Goal: Task Accomplishment & Management: Use online tool/utility

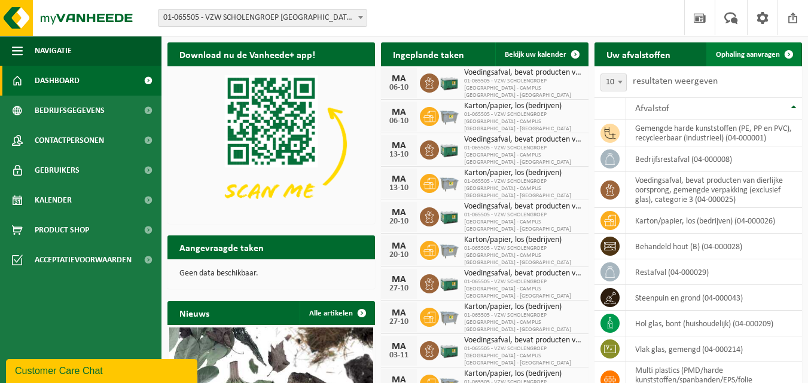
click at [766, 56] on span "Ophaling aanvragen" at bounding box center [748, 55] width 64 height 8
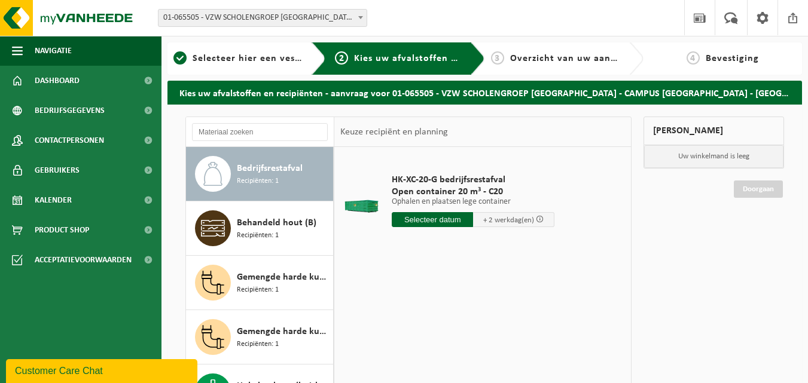
click at [441, 222] on input "text" at bounding box center [432, 219] width 81 height 15
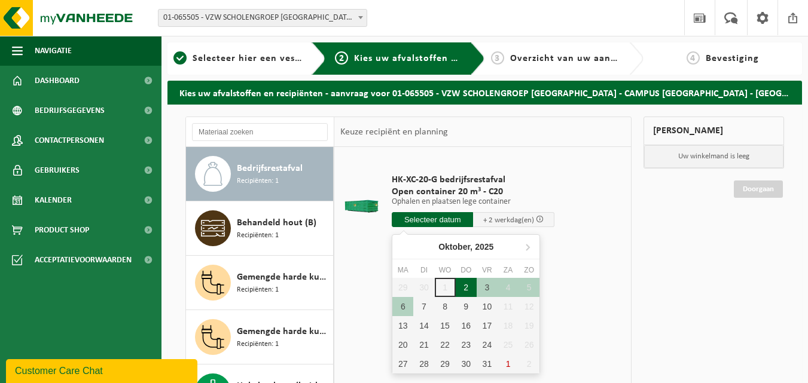
click at [467, 289] on div "2" at bounding box center [466, 287] width 21 height 19
type input "Van 2025-10-02"
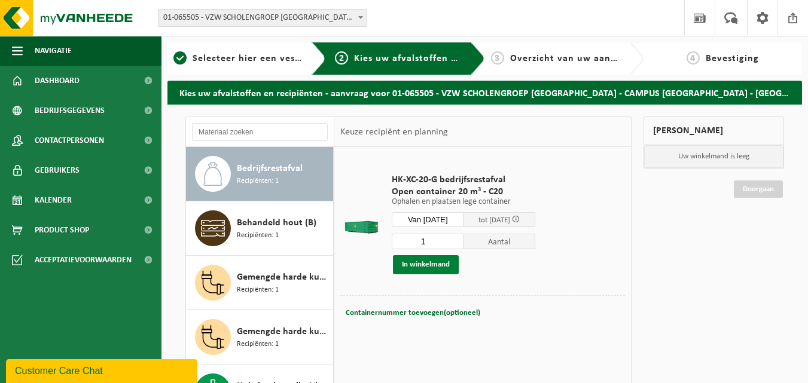
click at [429, 266] on button "In winkelmand" at bounding box center [426, 264] width 66 height 19
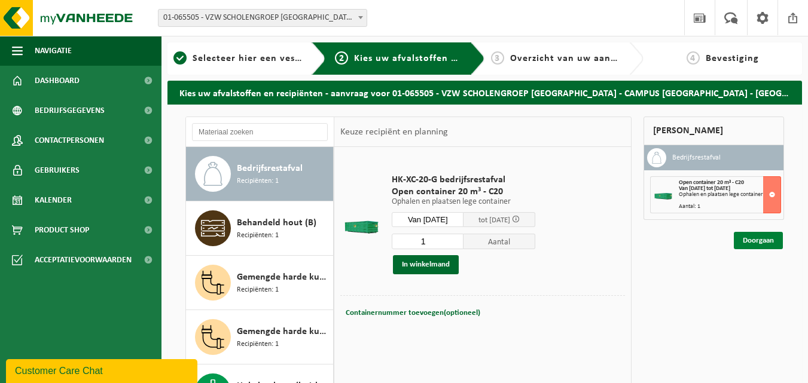
click at [753, 238] on link "Doorgaan" at bounding box center [758, 240] width 49 height 17
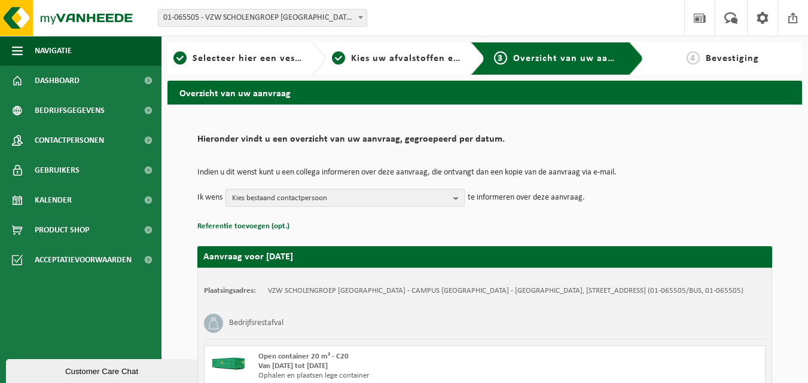
click at [454, 198] on b "button" at bounding box center [458, 198] width 11 height 17
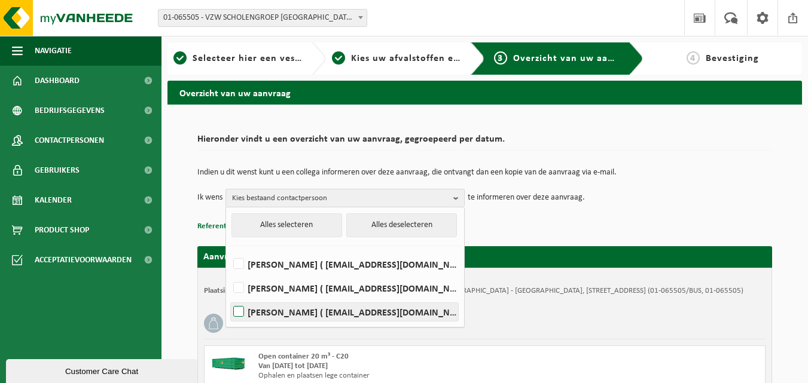
click at [408, 310] on label "PEDRO NOLF ( boekhouding.campuszuid@sint-michiel.be )" at bounding box center [344, 312] width 227 height 18
click at [229, 297] on input "PEDRO NOLF ( boekhouding.campuszuid@sint-michiel.be )" at bounding box center [228, 297] width 1 height 1
checkbox input "true"
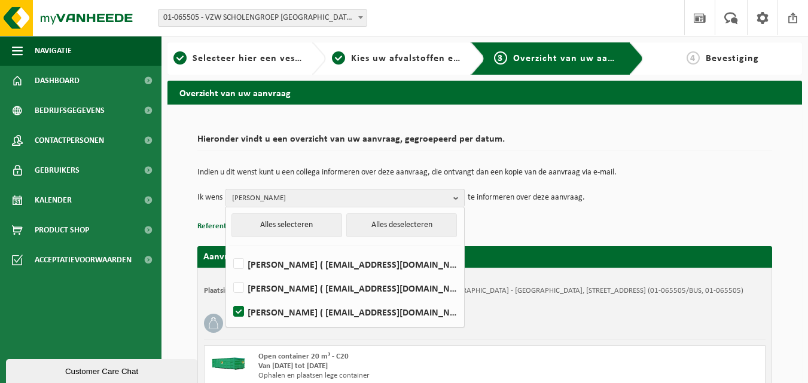
click at [674, 170] on p "Indien u dit wenst kunt u een collega informeren over deze aanvraag, die ontvan…" at bounding box center [484, 173] width 575 height 8
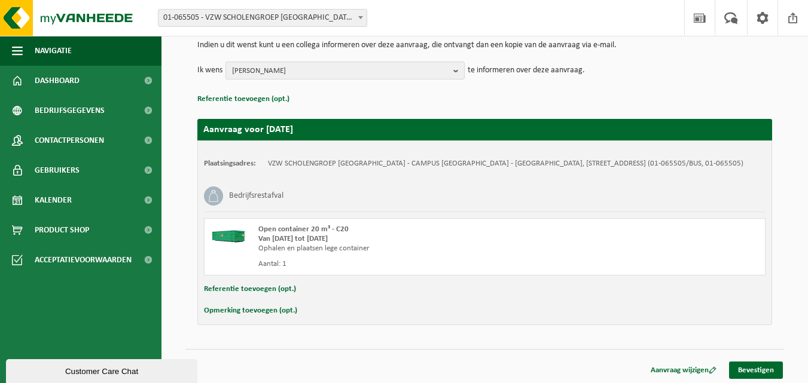
scroll to position [130, 0]
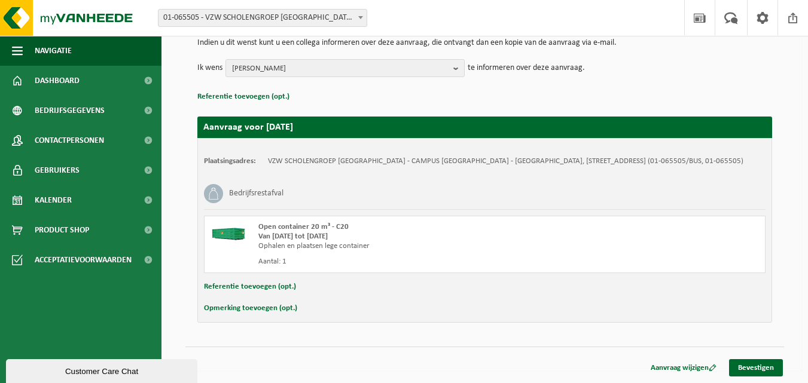
click at [307, 309] on div "Opmerking toevoegen (opt.)" at bounding box center [484, 309] width 561 height 16
click at [270, 308] on button "Opmerking toevoegen (opt.)" at bounding box center [250, 309] width 93 height 16
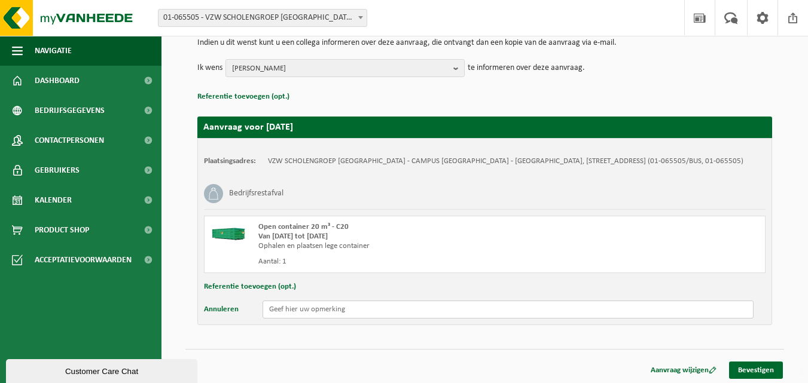
click at [313, 311] on input "text" at bounding box center [508, 310] width 491 height 18
click at [270, 311] on input "gelieve de chauffeur" at bounding box center [508, 310] width 491 height 18
click at [271, 309] on input "gelieve de chauffeur" at bounding box center [508, 310] width 491 height 18
click at [341, 309] on input "Gelieve de chauffeur" at bounding box center [508, 310] width 491 height 18
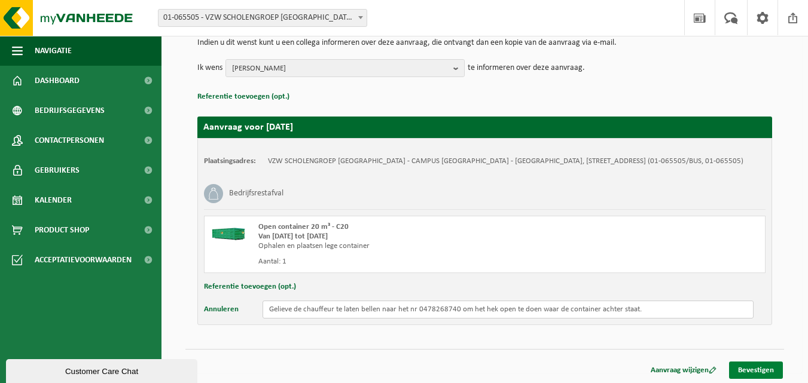
type input "Gelieve de chauffeur te laten bellen naar het nr 0478268740 om het hek open te …"
click at [747, 371] on link "Bevestigen" at bounding box center [756, 370] width 54 height 17
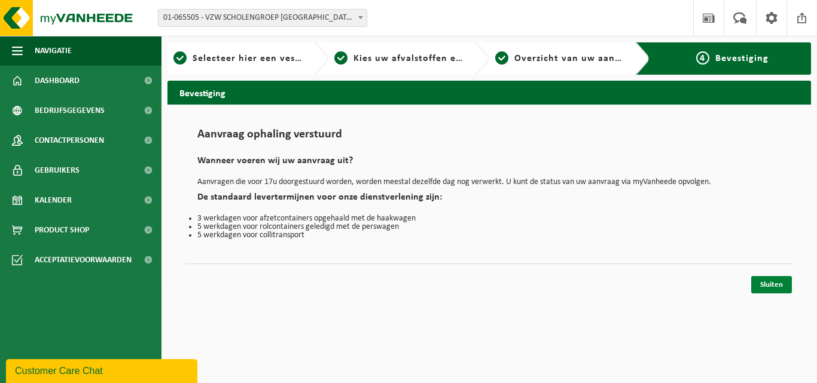
click at [767, 280] on link "Sluiten" at bounding box center [771, 284] width 41 height 17
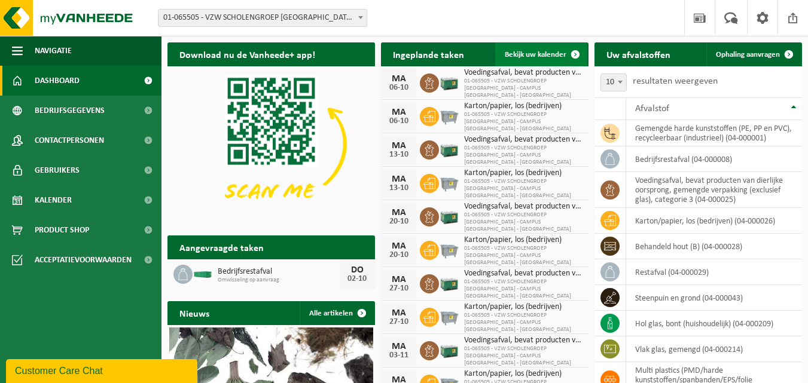
click at [530, 50] on link "Bekijk uw kalender" at bounding box center [541, 54] width 92 height 24
